Goal: Task Accomplishment & Management: Manage account settings

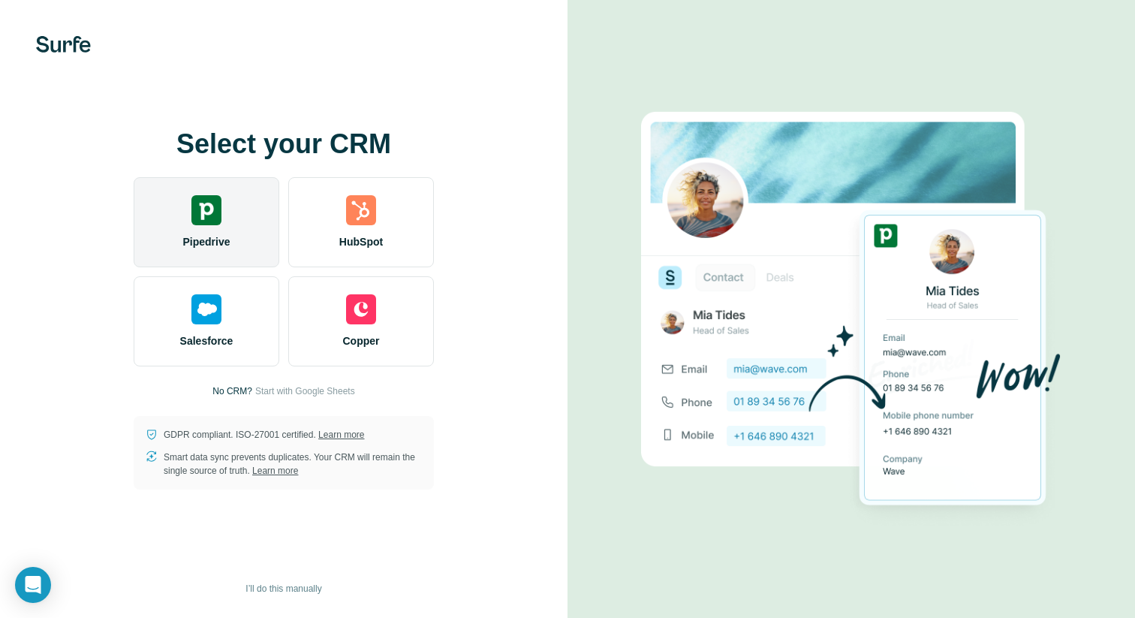
click at [230, 231] on div "Pipedrive" at bounding box center [207, 222] width 146 height 90
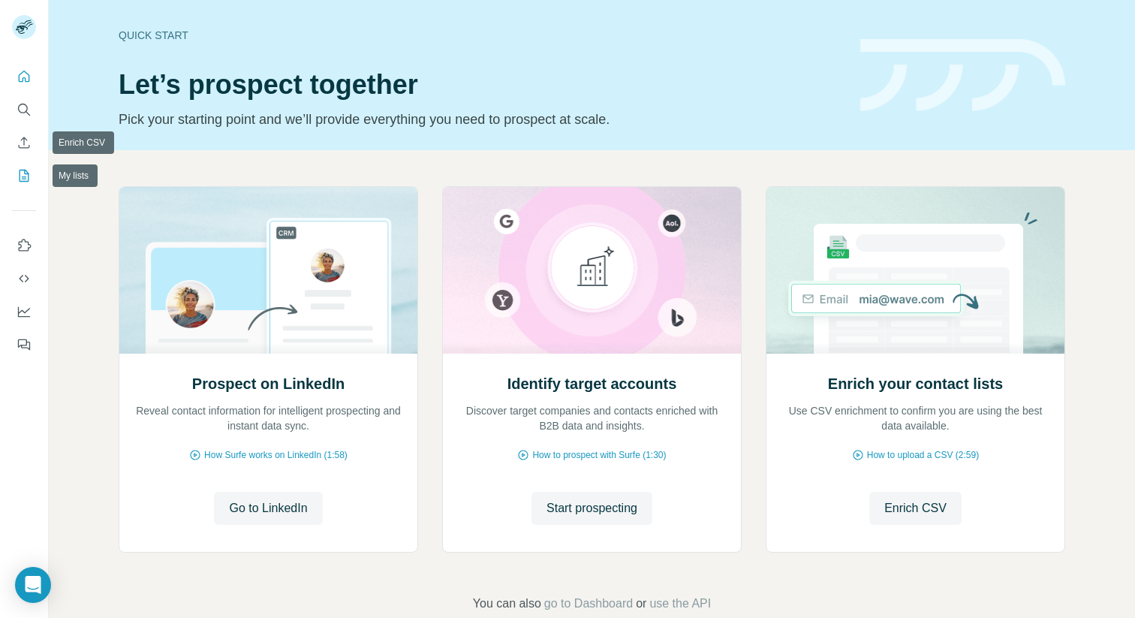
click at [27, 179] on icon "My lists" at bounding box center [24, 175] width 15 height 15
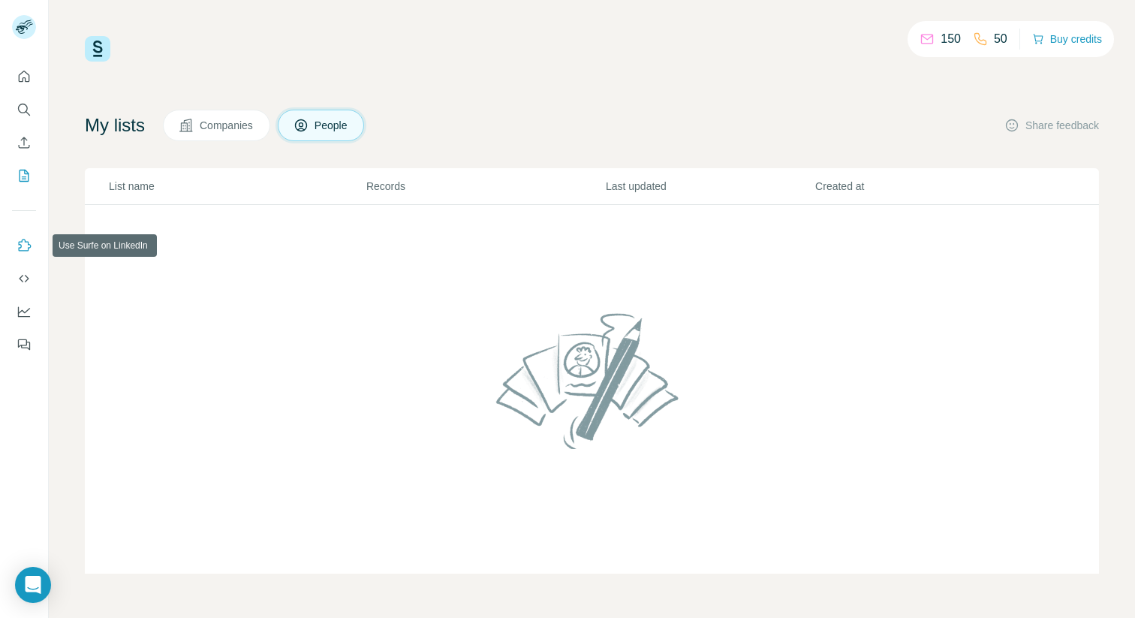
click at [30, 252] on icon "Use Surfe on LinkedIn" at bounding box center [24, 245] width 15 height 15
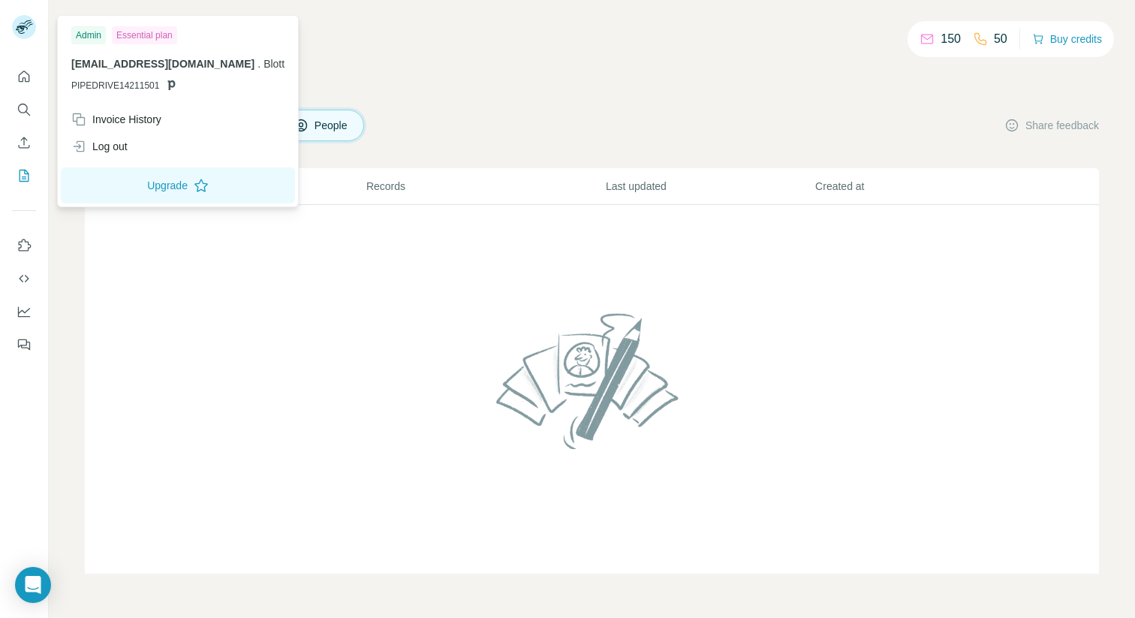
click at [22, 24] on rect at bounding box center [24, 27] width 24 height 24
click at [117, 143] on div "Log out" at bounding box center [99, 146] width 56 height 15
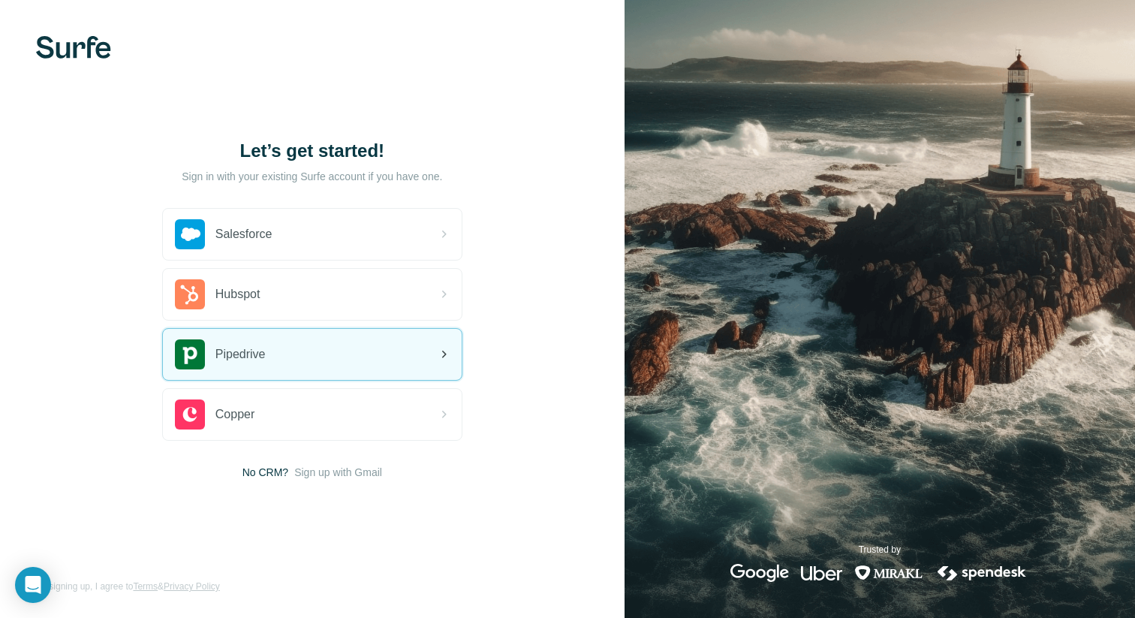
click at [333, 356] on div "Pipedrive" at bounding box center [312, 354] width 299 height 51
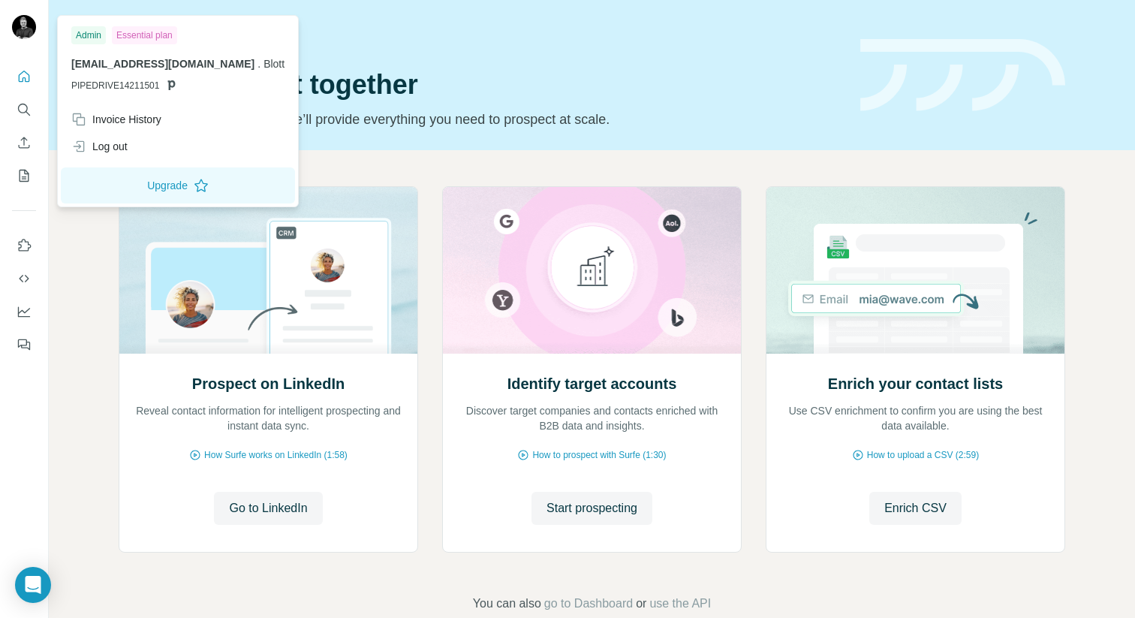
click at [22, 31] on img at bounding box center [24, 27] width 24 height 24
click at [128, 145] on div "Log out" at bounding box center [99, 146] width 56 height 15
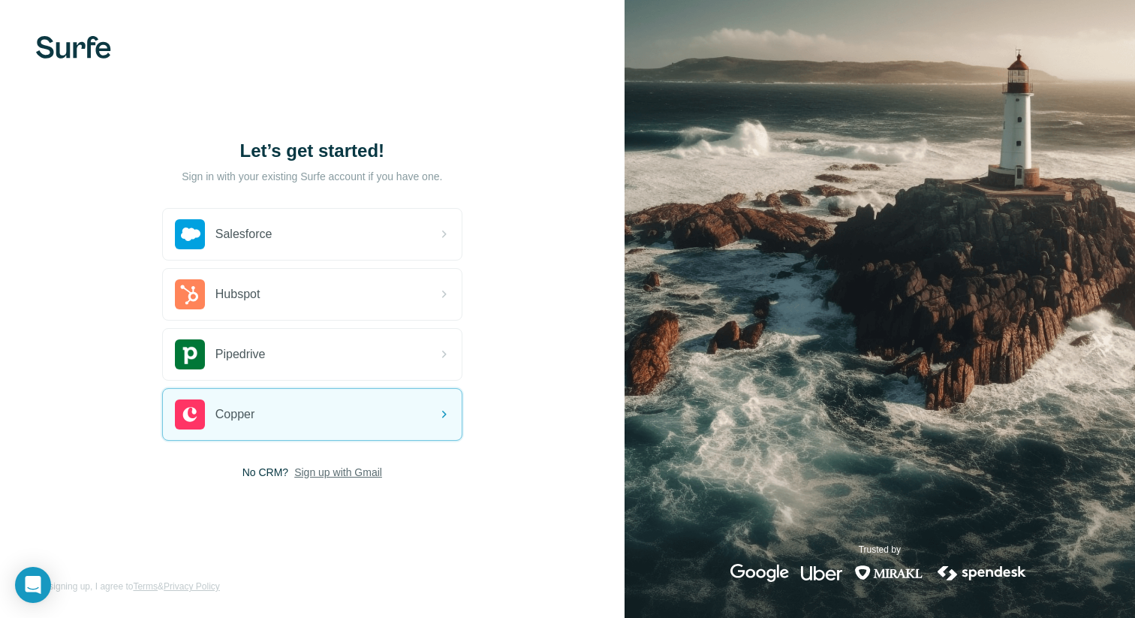
click at [352, 475] on span "Sign up with Gmail" at bounding box center [338, 472] width 88 height 15
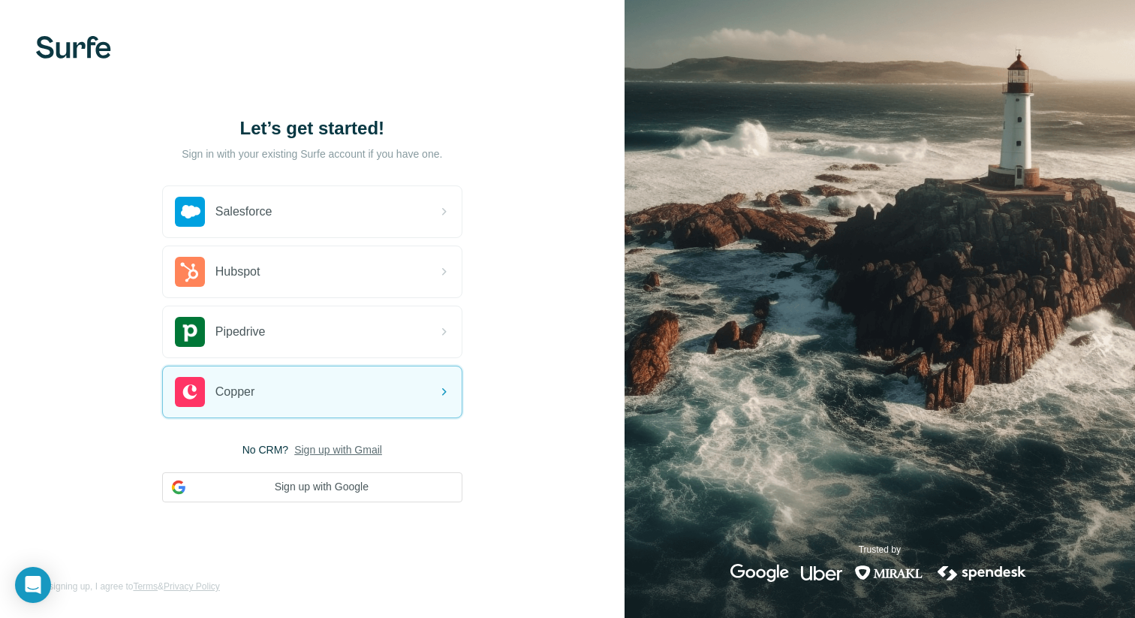
click at [107, 176] on div "Let’s get started! Sign in with your existing Surfe account if you have one. Sa…" at bounding box center [312, 309] width 625 height 618
